Goal: Task Accomplishment & Management: Manage account settings

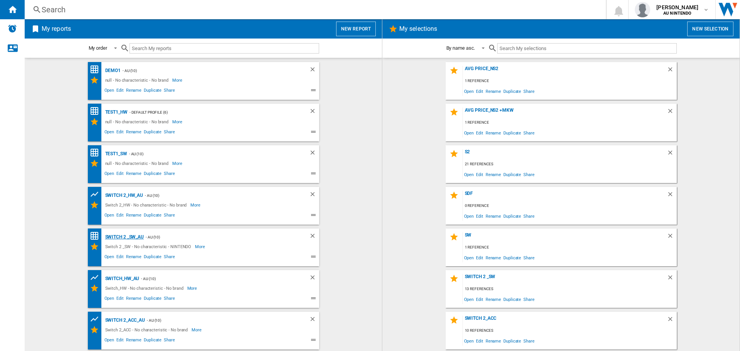
click at [128, 236] on div "Switch 2 _SW_AU" at bounding box center [123, 238] width 41 height 10
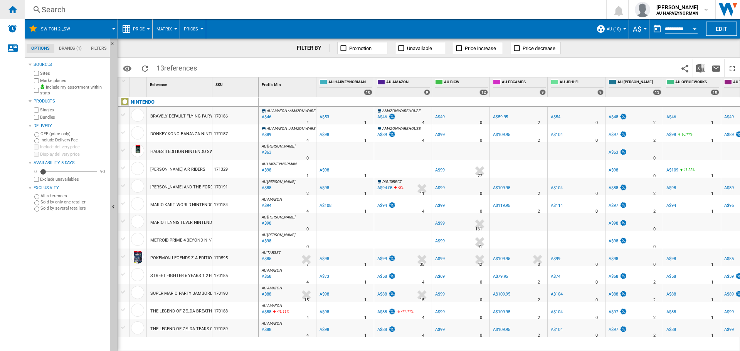
click at [6, 5] on div "Home" at bounding box center [12, 9] width 25 height 19
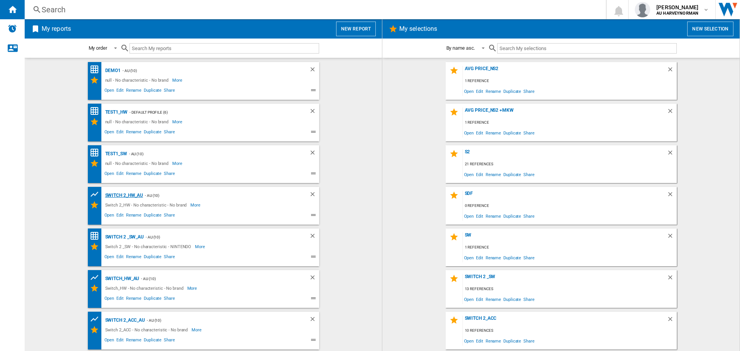
click at [130, 194] on div "Switch 2_HW_AU" at bounding box center [123, 196] width 40 height 10
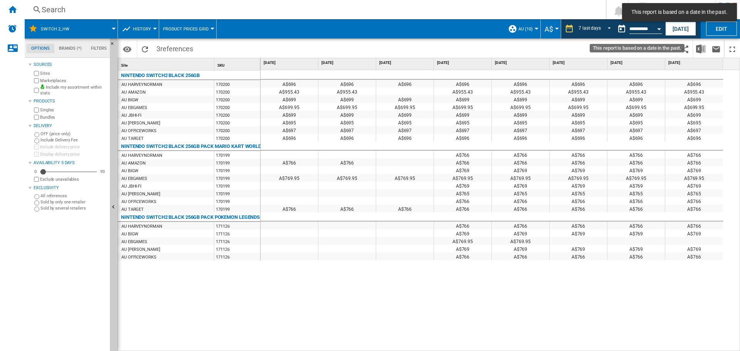
click at [637, 31] on input "**********" at bounding box center [646, 30] width 33 height 7
click at [660, 29] on div "Open calendar" at bounding box center [660, 29] width 4 height 2
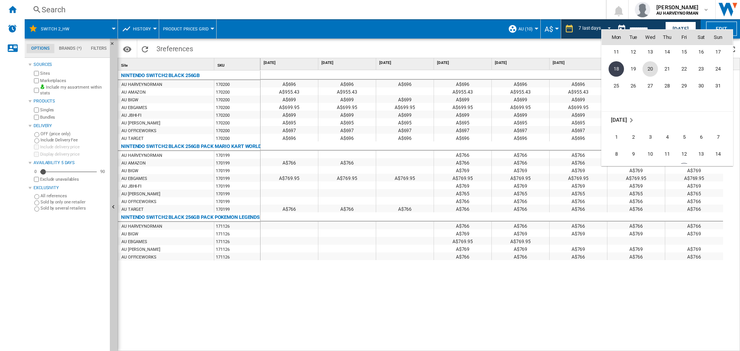
scroll to position [3680, 0]
click at [684, 101] on span "19" at bounding box center [684, 104] width 16 height 16
type input "**********"
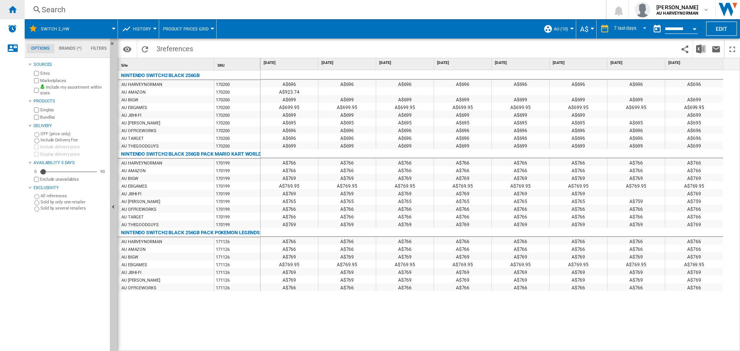
click at [12, 10] on ng-md-icon "Home" at bounding box center [12, 9] width 9 height 9
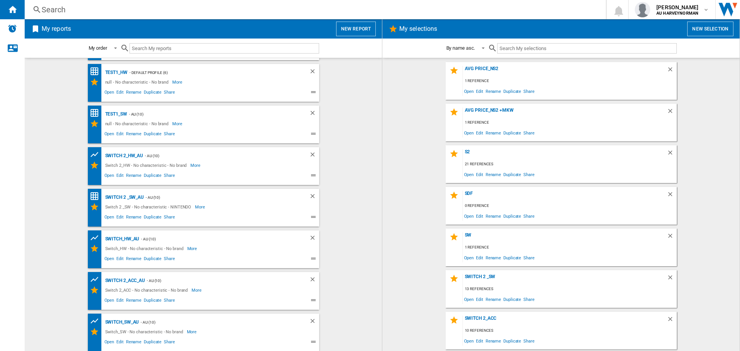
scroll to position [40, 0]
click at [130, 324] on div "Switch_SW_AU" at bounding box center [121, 322] width 36 height 10
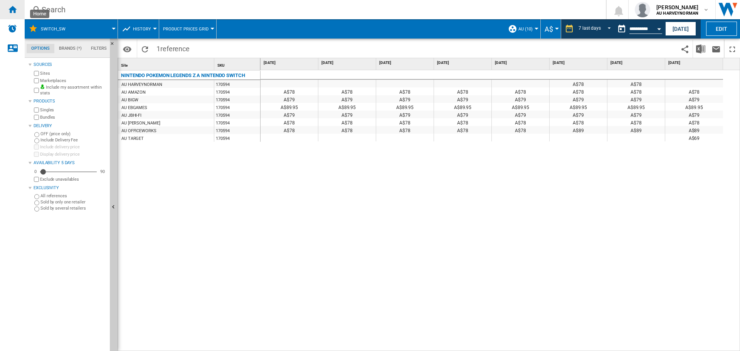
click at [17, 12] on div "Home" at bounding box center [12, 9] width 25 height 19
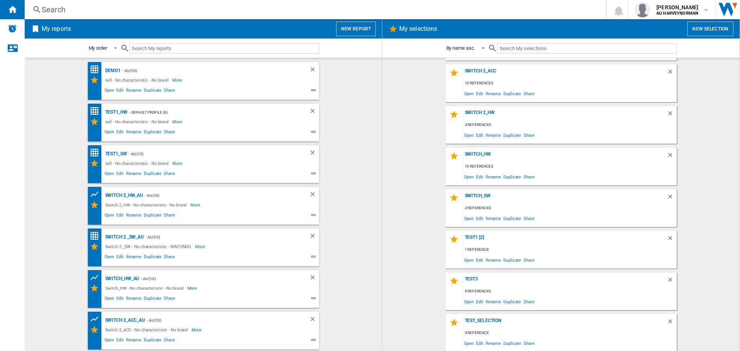
scroll to position [248, 0]
click at [477, 218] on span "Edit" at bounding box center [480, 217] width 10 height 10
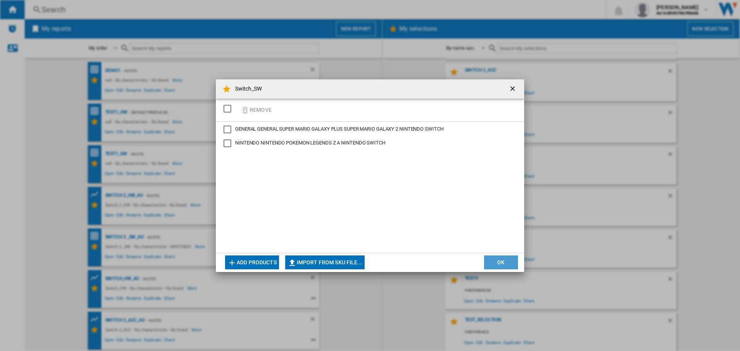
click at [501, 262] on button "OK" at bounding box center [501, 263] width 34 height 14
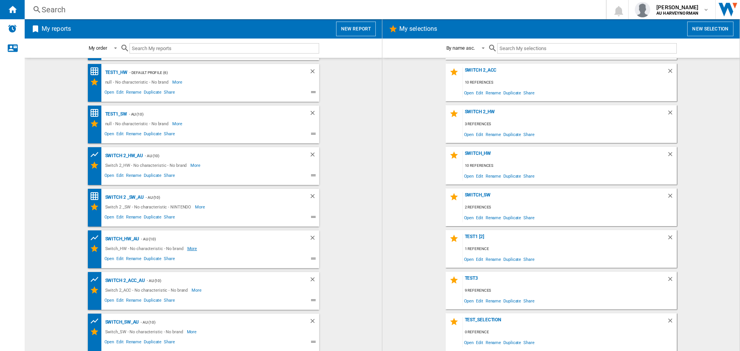
scroll to position [40, 0]
click at [119, 341] on span "Edit" at bounding box center [120, 342] width 10 height 9
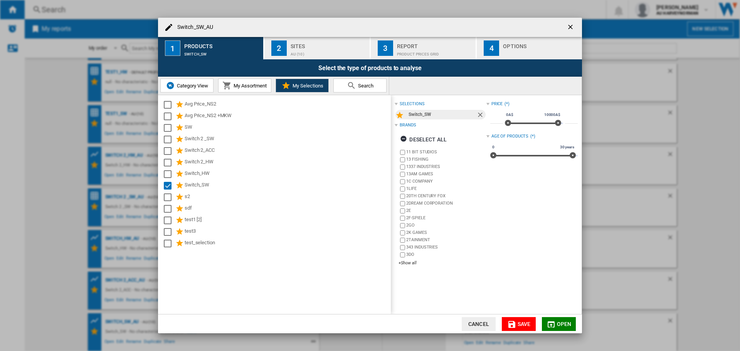
click at [239, 83] on span "My Assortment" at bounding box center [249, 86] width 35 height 6
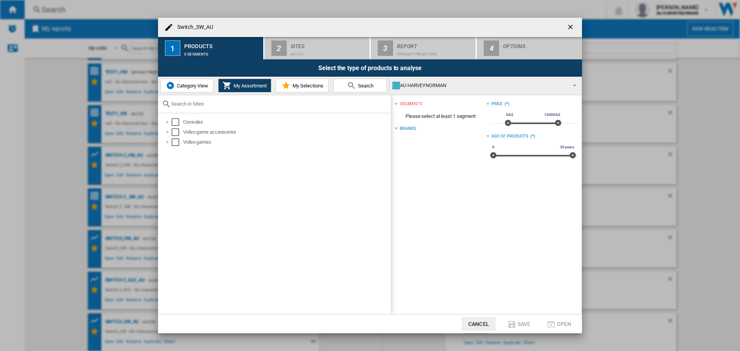
click at [290, 84] on md-icon at bounding box center [286, 85] width 9 height 9
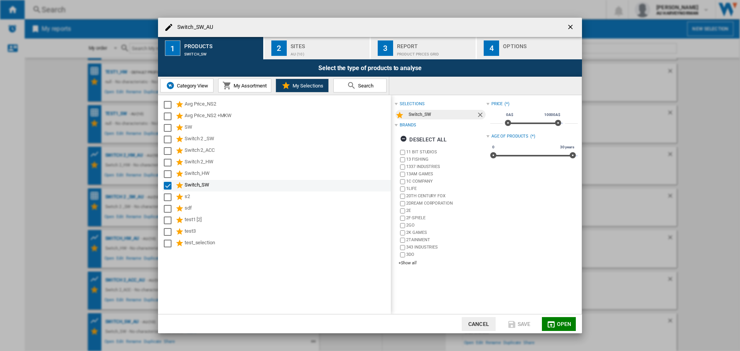
click at [173, 185] on md-checkbox "Select" at bounding box center [170, 185] width 12 height 9
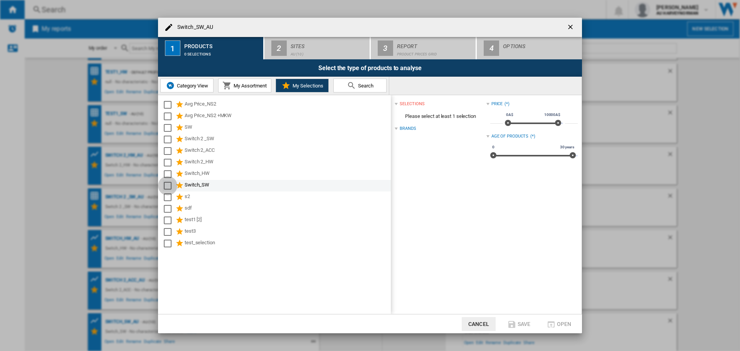
click at [170, 185] on div "Select" at bounding box center [168, 186] width 8 height 8
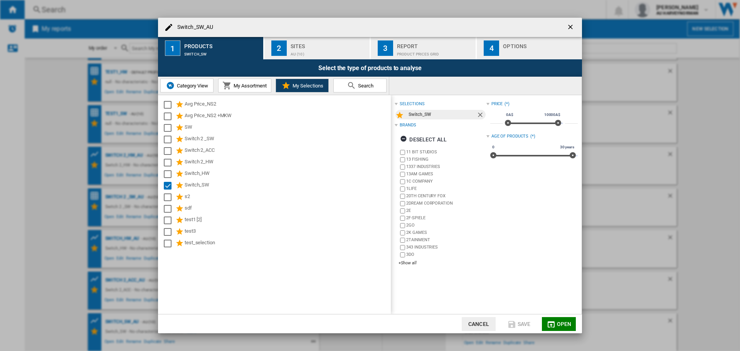
click at [559, 326] on span "Open" at bounding box center [564, 324] width 15 height 6
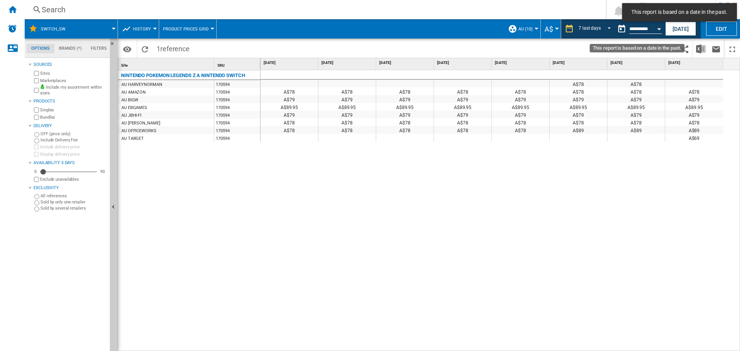
click at [638, 32] on input "**********" at bounding box center [646, 30] width 33 height 7
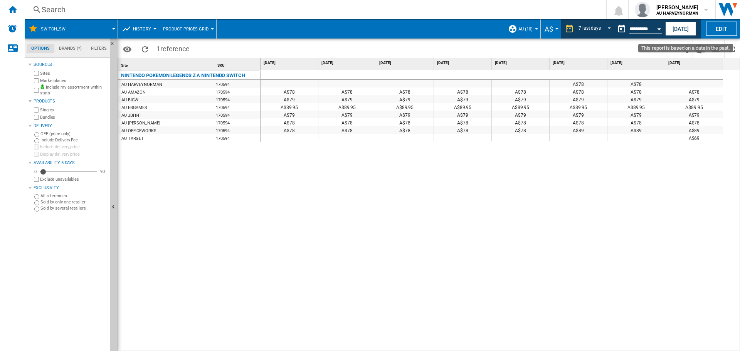
click at [660, 31] on button "Open calendar" at bounding box center [660, 28] width 14 height 14
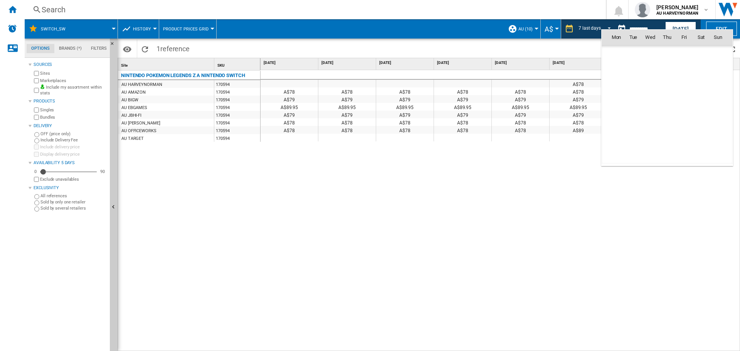
scroll to position [3679, 0]
click at [686, 107] on span "19" at bounding box center [684, 105] width 16 height 16
type input "**********"
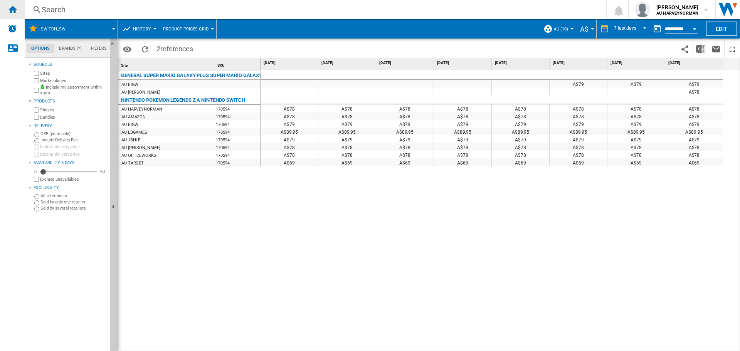
click at [7, 13] on div "Home" at bounding box center [12, 9] width 25 height 19
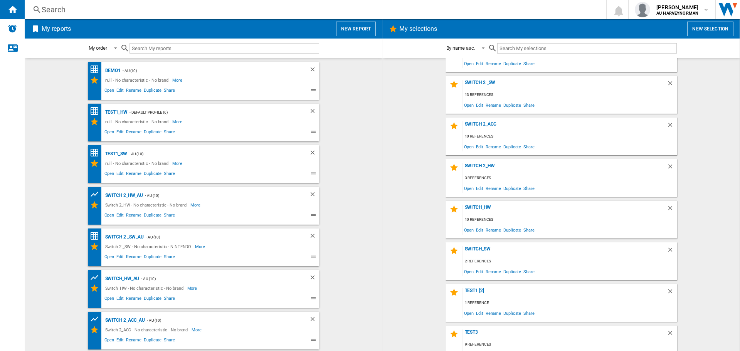
scroll to position [248, 0]
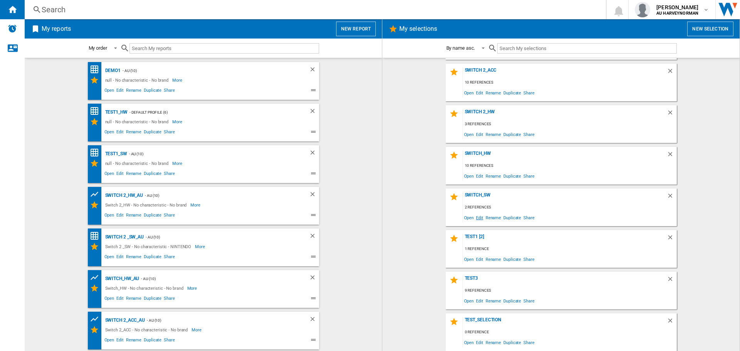
click at [478, 218] on span "Edit" at bounding box center [480, 217] width 10 height 10
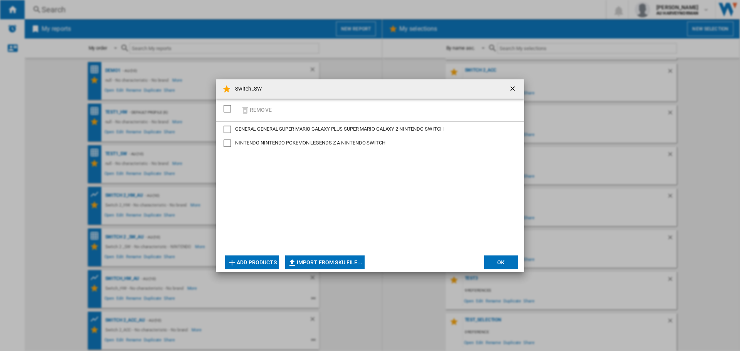
click at [251, 263] on button "Add products" at bounding box center [252, 263] width 54 height 14
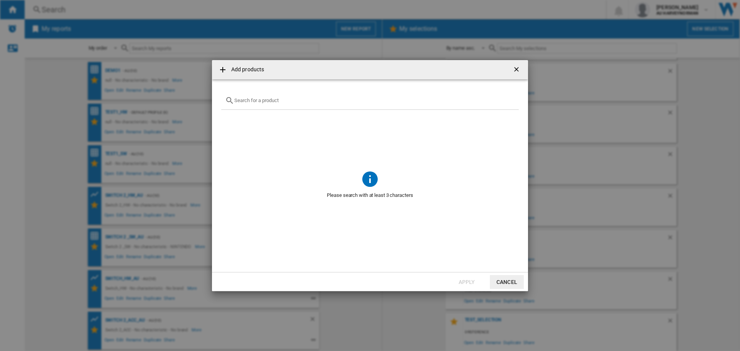
click at [263, 101] on input "text" at bounding box center [374, 101] width 281 height 6
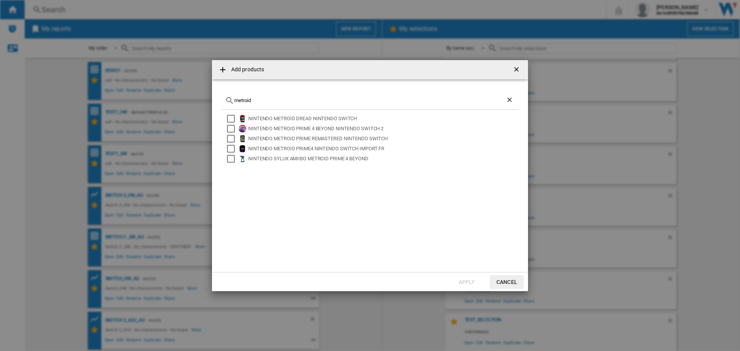
type input "metroid"
click at [518, 285] on button "Cancel" at bounding box center [507, 282] width 34 height 14
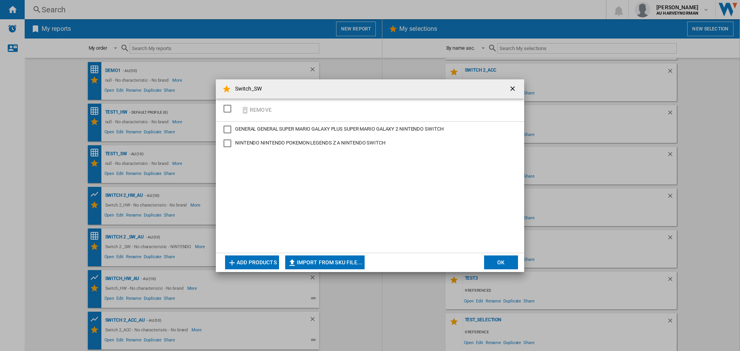
click at [502, 264] on button "OK" at bounding box center [501, 263] width 34 height 14
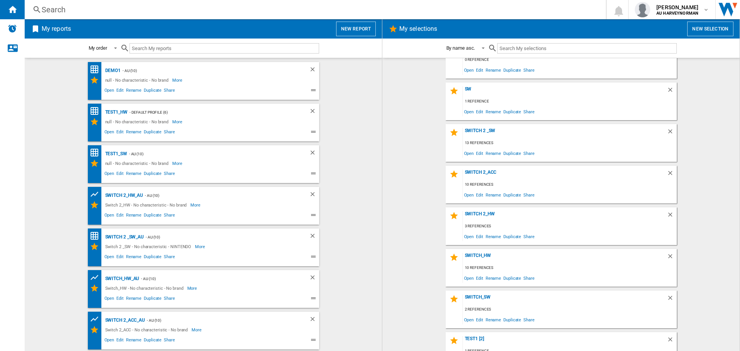
scroll to position [133, 0]
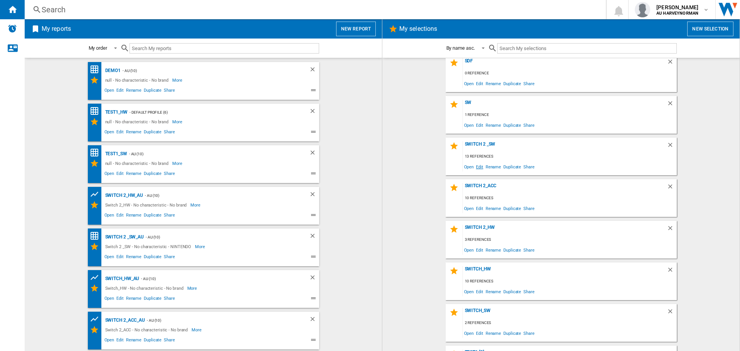
click at [479, 163] on span "Edit" at bounding box center [480, 167] width 10 height 10
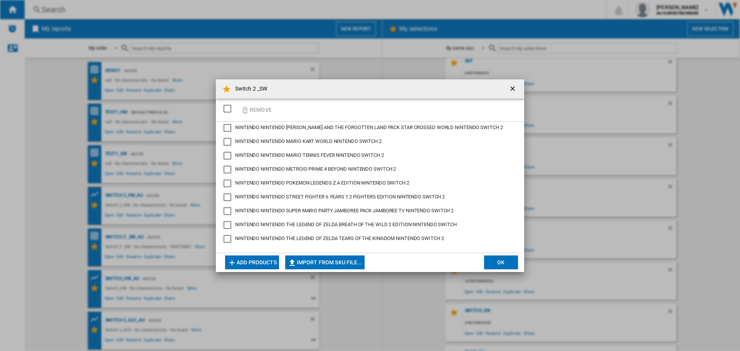
scroll to position [0, 0]
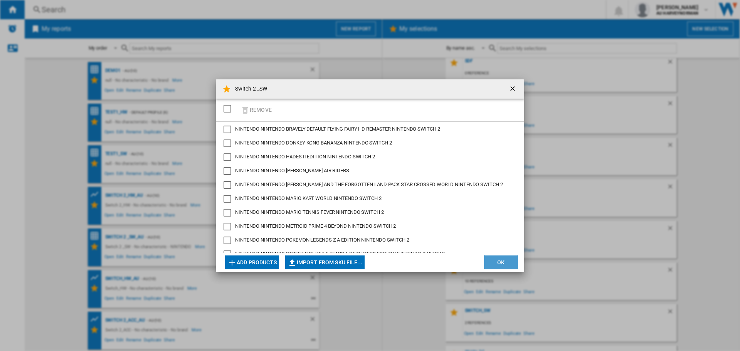
click at [487, 257] on button "OK" at bounding box center [501, 263] width 34 height 14
